Goal: Register for event/course

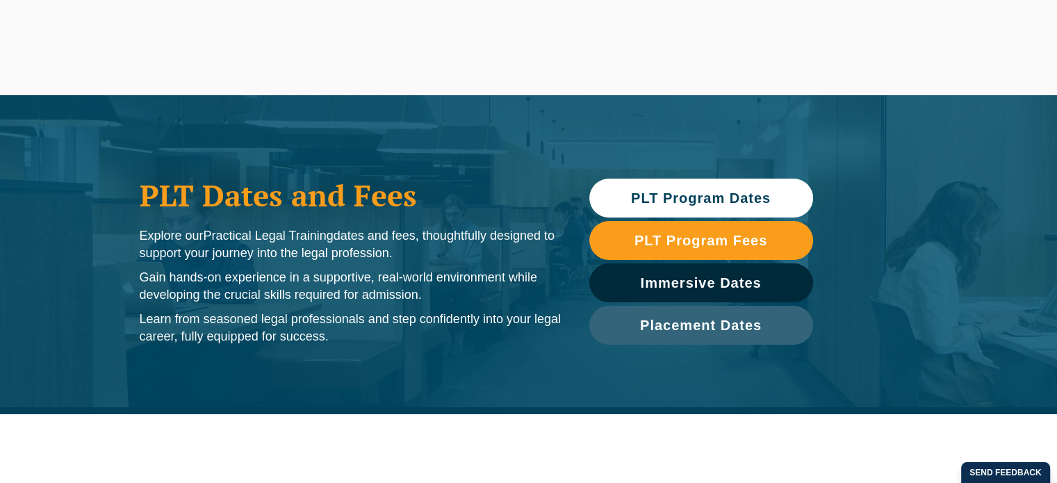
click at [706, 194] on span "PLT Program Dates" at bounding box center [701, 198] width 140 height 14
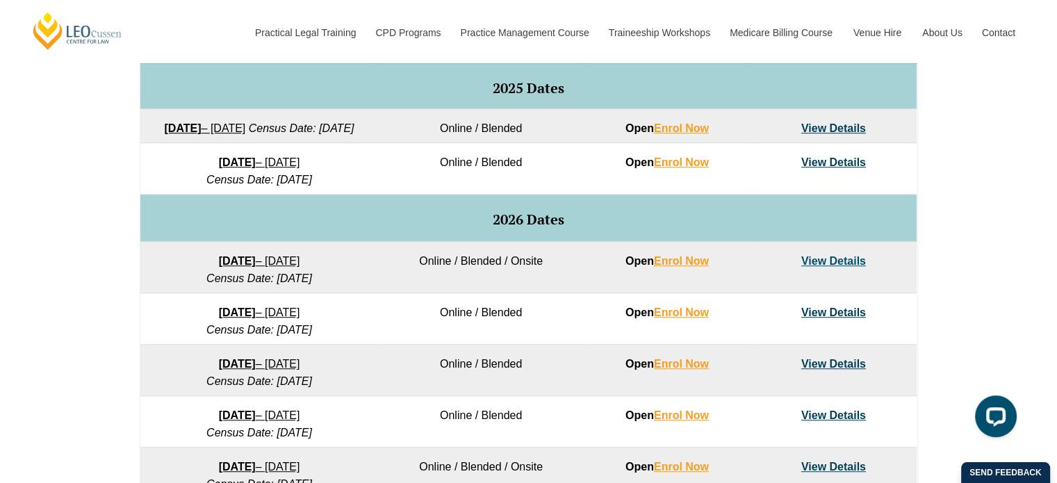
scroll to position [761, 0]
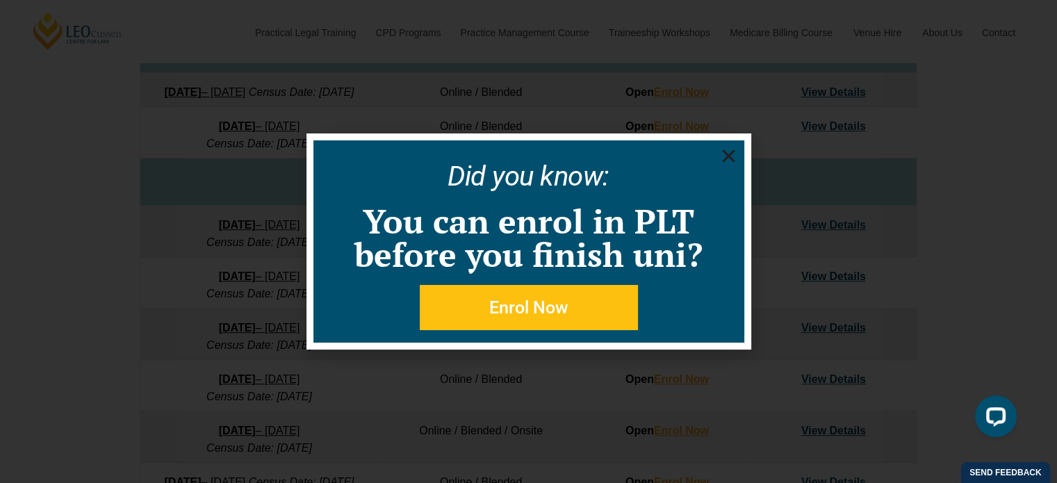
click at [728, 154] on use "Close" at bounding box center [728, 156] width 13 height 13
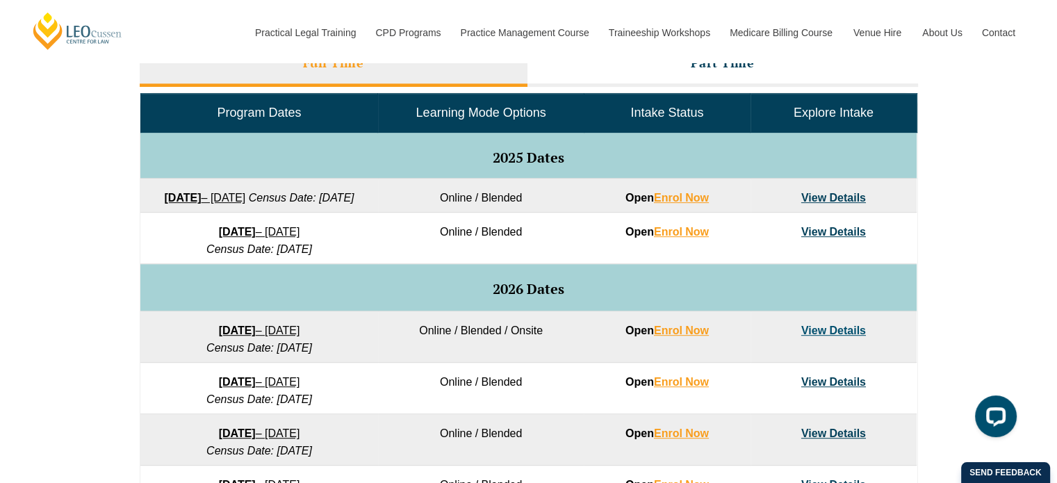
scroll to position [622, 0]
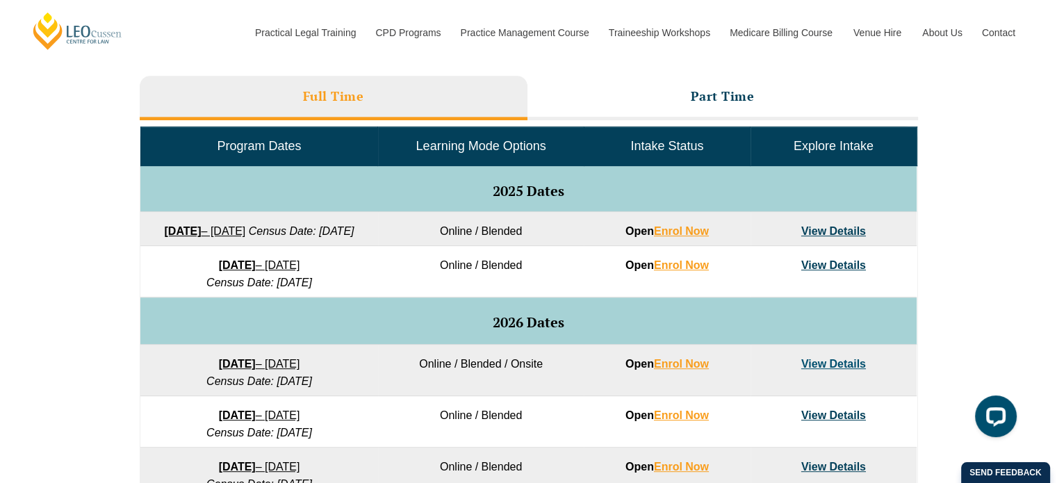
click at [820, 229] on link "View Details" at bounding box center [833, 231] width 65 height 12
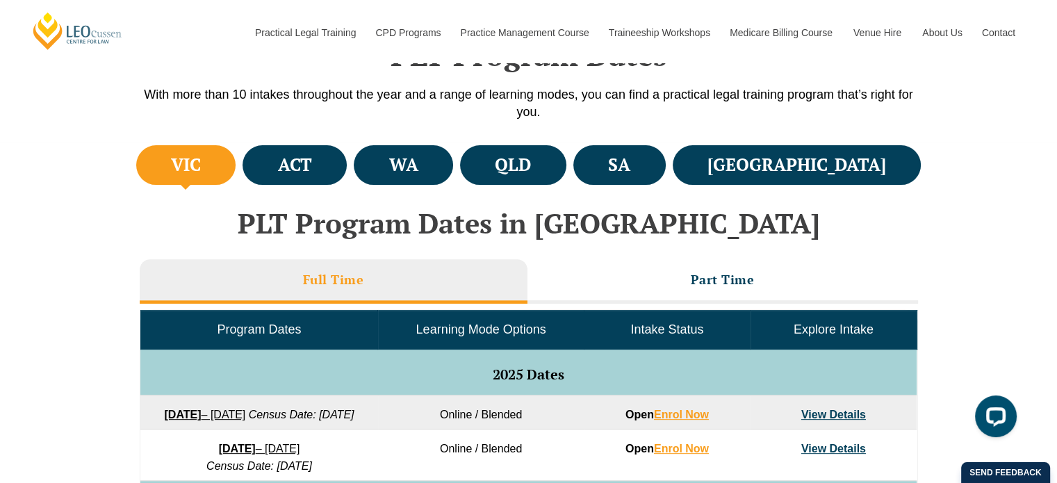
scroll to position [414, 0]
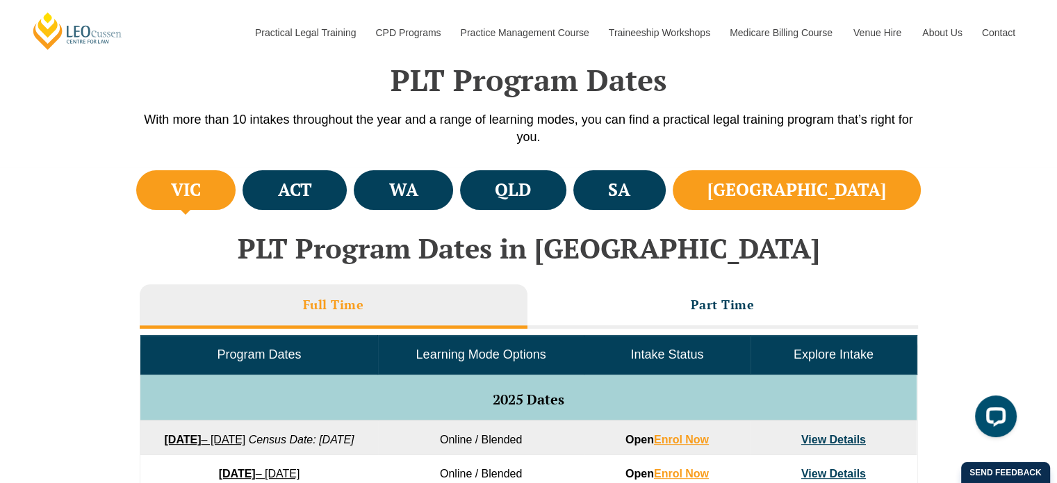
click at [843, 180] on h4 "[GEOGRAPHIC_DATA]" at bounding box center [796, 190] width 179 height 23
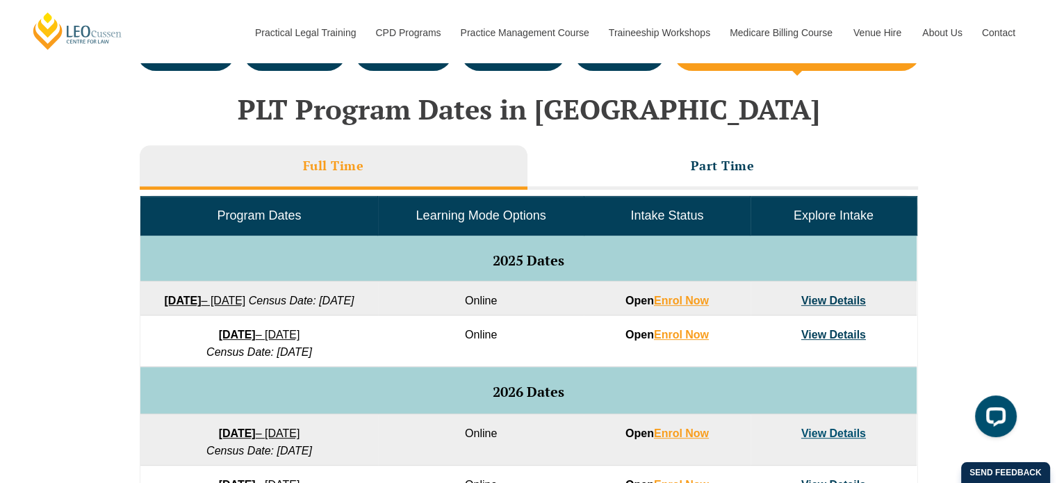
scroll to position [970, 0]
